Goal: Task Accomplishment & Management: Use online tool/utility

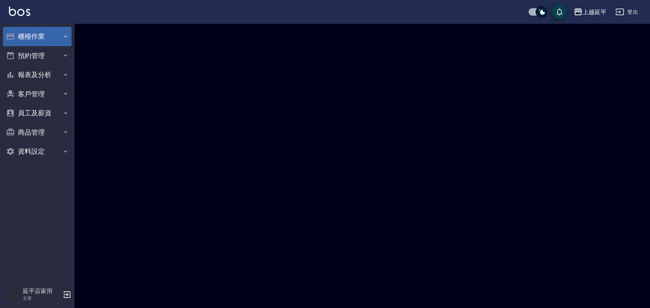
click at [27, 35] on button "櫃檯作業" at bounding box center [37, 36] width 69 height 19
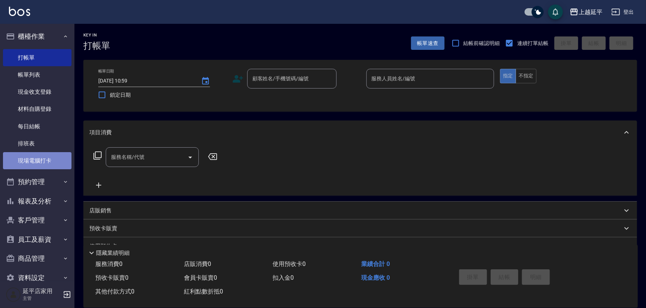
click at [48, 161] on link "現場電腦打卡" at bounding box center [37, 160] width 69 height 17
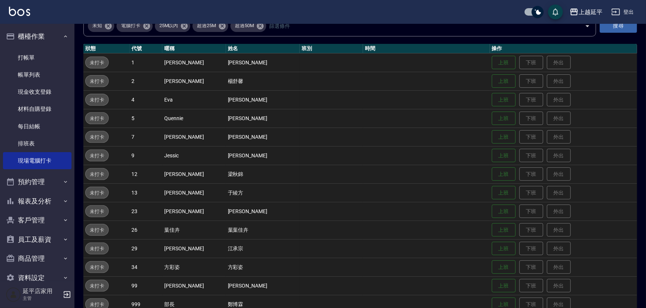
scroll to position [67, 0]
click at [492, 93] on button "上班" at bounding box center [504, 99] width 24 height 13
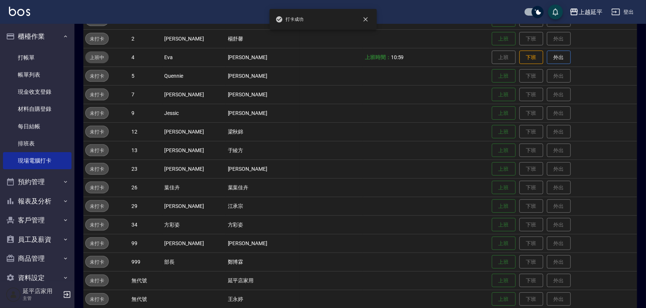
scroll to position [119, 0]
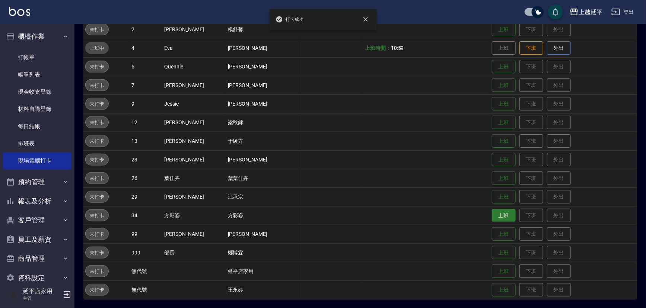
click at [492, 212] on button "上班" at bounding box center [504, 215] width 24 height 13
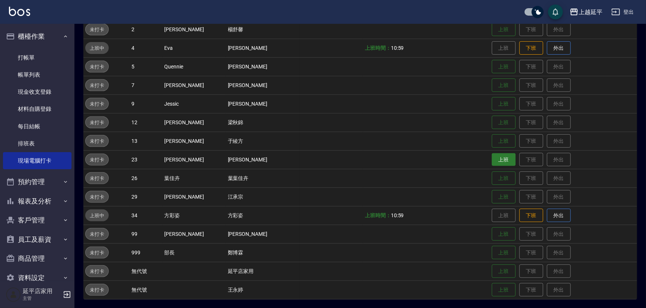
click at [492, 160] on button "上班" at bounding box center [504, 159] width 24 height 13
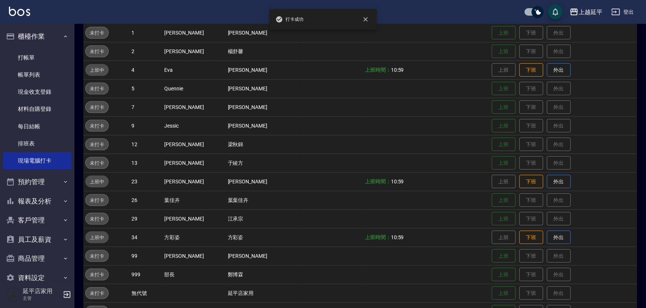
scroll to position [85, 0]
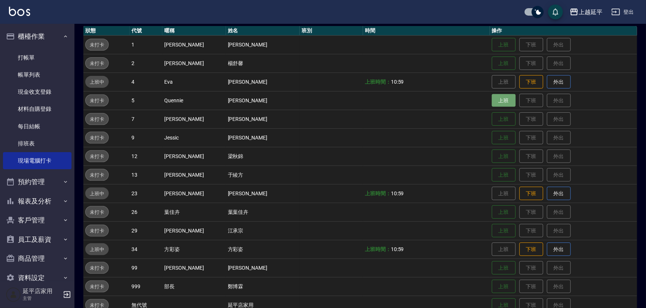
click at [492, 97] on button "上班" at bounding box center [504, 100] width 24 height 13
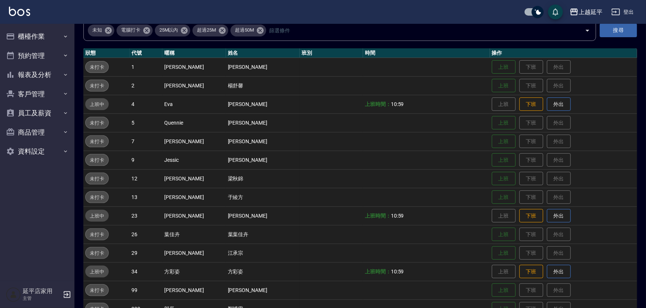
scroll to position [101, 0]
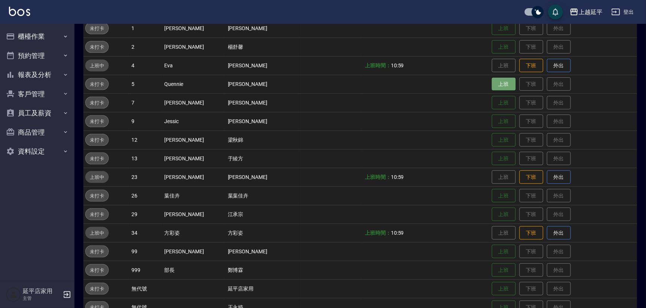
click at [495, 82] on button "上班" at bounding box center [504, 84] width 24 height 13
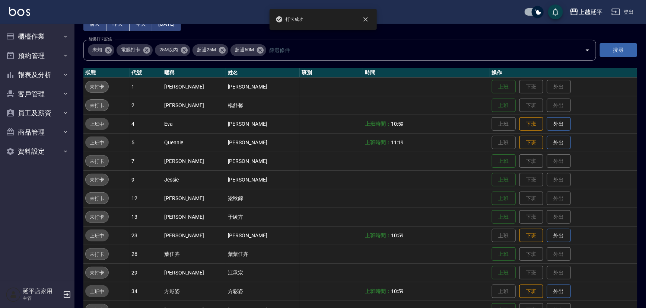
scroll to position [67, 0]
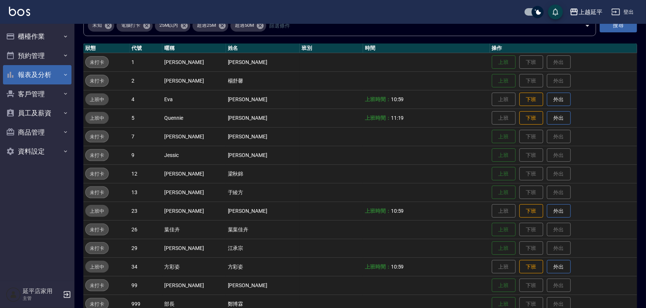
click at [51, 80] on button "報表及分析" at bounding box center [37, 74] width 69 height 19
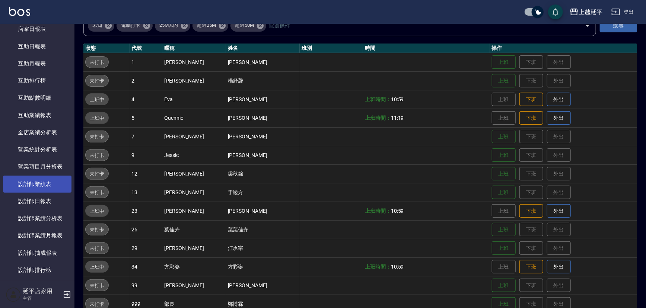
scroll to position [135, 0]
click at [42, 182] on link "設計師日報表" at bounding box center [37, 184] width 69 height 17
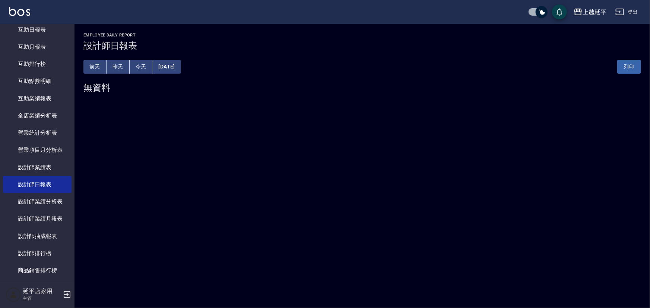
click at [181, 66] on button "[DATE]" at bounding box center [166, 67] width 28 height 14
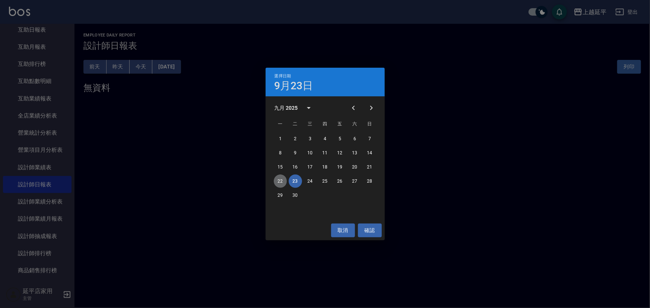
click at [282, 181] on button "22" at bounding box center [280, 181] width 13 height 13
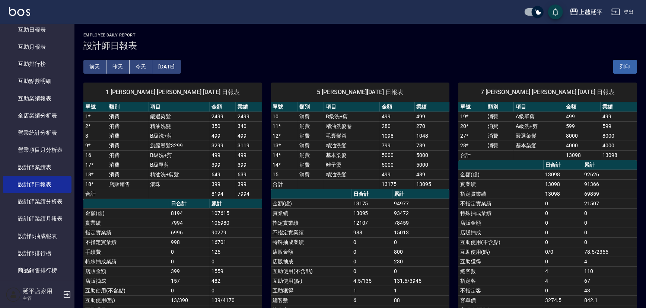
drag, startPoint x: 338, startPoint y: 191, endPoint x: 326, endPoint y: 192, distance: 12.3
click at [326, 192] on th "a dense table" at bounding box center [311, 195] width 80 height 10
drag, startPoint x: 360, startPoint y: 197, endPoint x: 344, endPoint y: 201, distance: 16.2
click at [344, 201] on td "金額(虛)" at bounding box center [311, 204] width 80 height 10
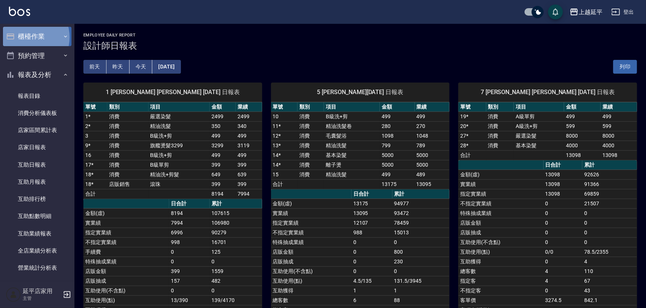
click at [28, 38] on button "櫃檯作業" at bounding box center [37, 36] width 69 height 19
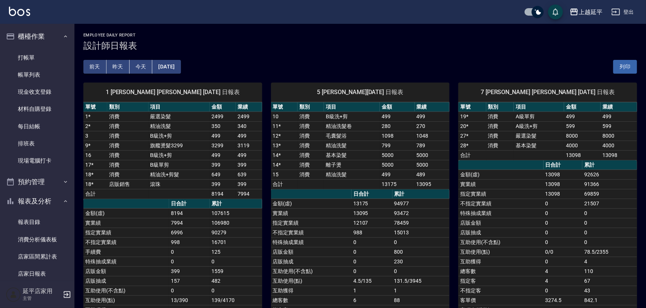
click at [180, 64] on button "2025/09/22" at bounding box center [166, 67] width 28 height 14
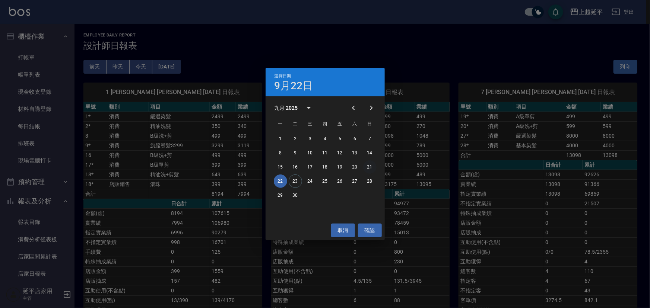
click at [372, 168] on button "21" at bounding box center [369, 166] width 13 height 13
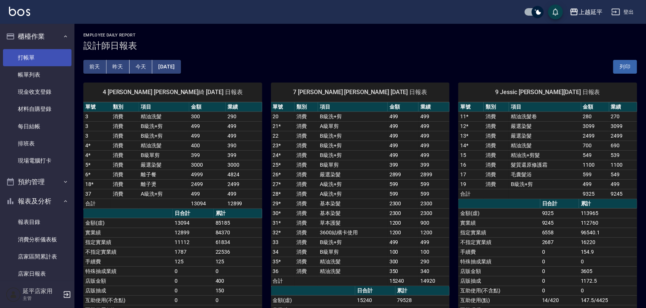
click at [47, 57] on link "打帳單" at bounding box center [37, 57] width 69 height 17
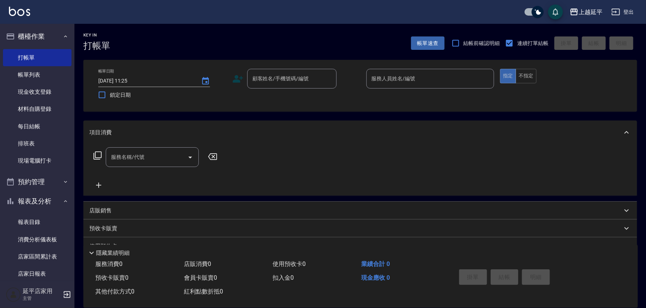
click at [337, 91] on div "帳單日期 2025/09/23 11:25 鎖定日期 顧客姓名/手機號碼/編號 顧客姓名/手機號碼/編號 服務人員姓名/編號 服務人員姓名/編號 指定 不指定" at bounding box center [360, 86] width 536 height 34
click at [45, 158] on link "現場電腦打卡" at bounding box center [37, 160] width 69 height 17
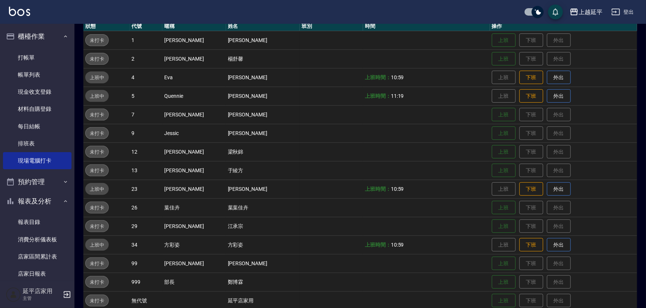
scroll to position [101, 0]
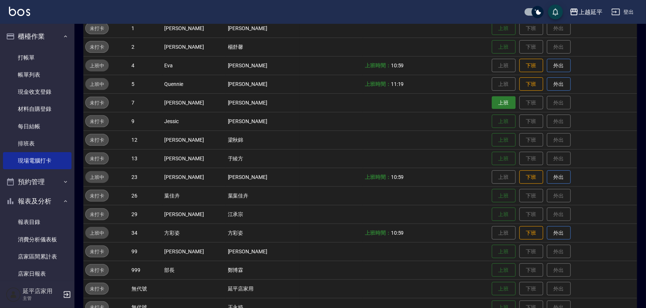
click at [492, 100] on button "上班" at bounding box center [504, 102] width 24 height 13
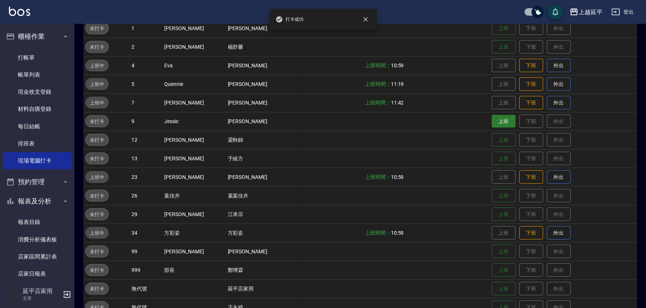
click at [499, 121] on button "上班" at bounding box center [504, 121] width 24 height 13
